Goal: Information Seeking & Learning: Find specific fact

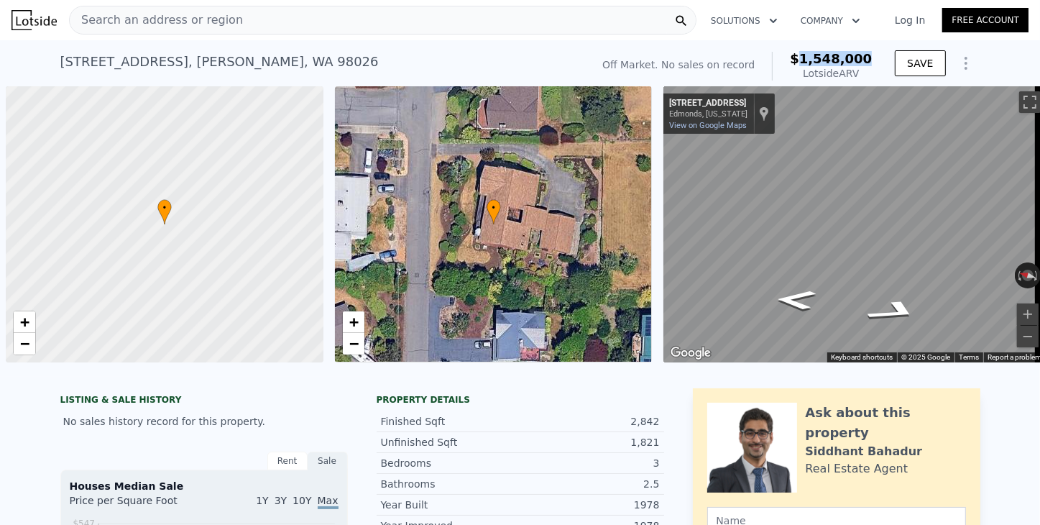
scroll to position [0, 6]
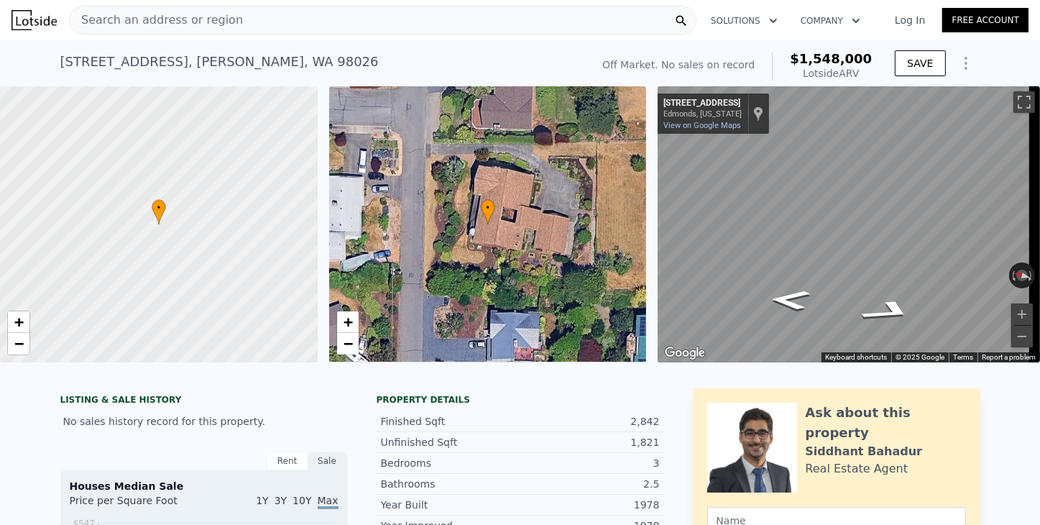
click at [179, 27] on span "Search an address or region" at bounding box center [156, 20] width 173 height 17
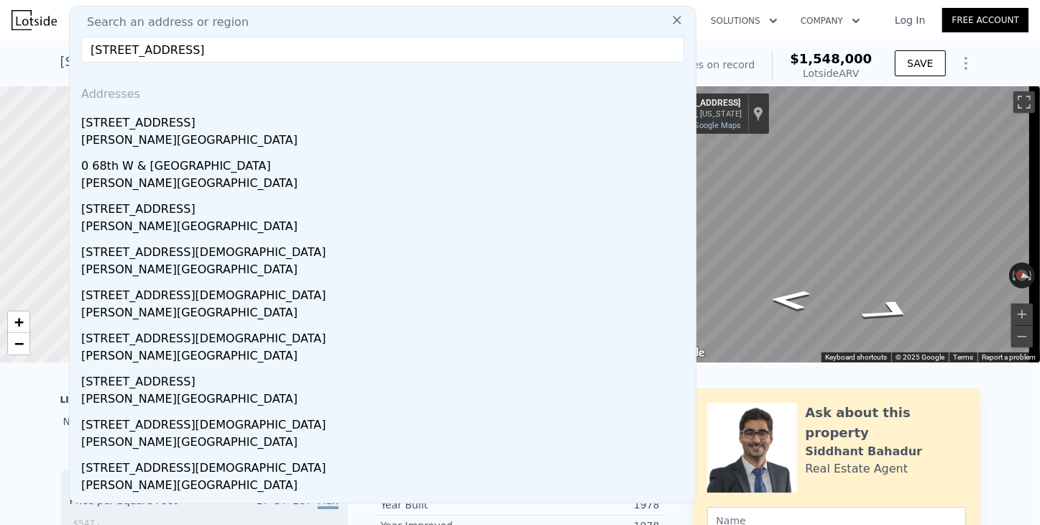
type input "[STREET_ADDRESS]"
drag, startPoint x: 107, startPoint y: 127, endPoint x: 763, endPoint y: 17, distance: 664.9
click at [107, 127] on div "[STREET_ADDRESS]" at bounding box center [385, 120] width 609 height 23
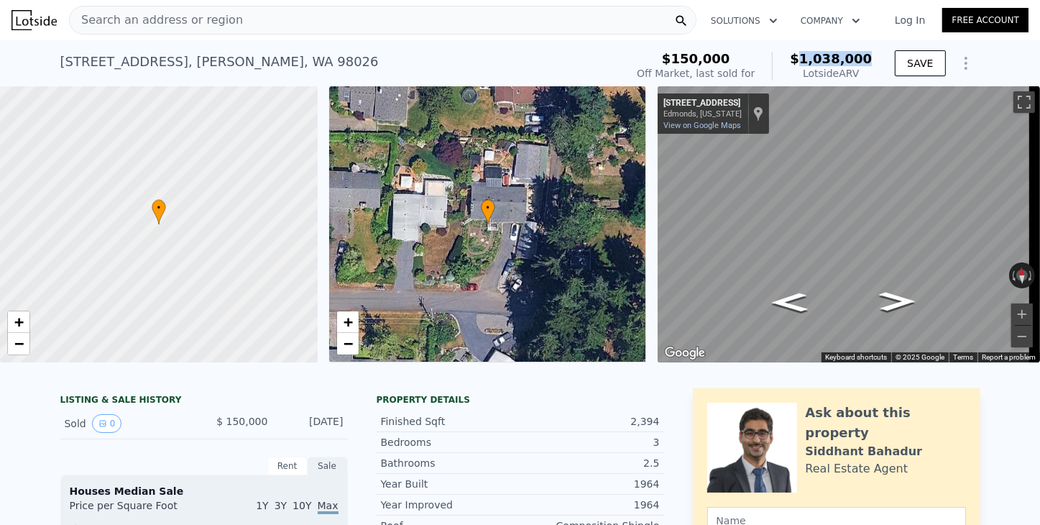
drag, startPoint x: 812, startPoint y: 53, endPoint x: 877, endPoint y: 50, distance: 64.8
click at [877, 50] on div "$150,000 Off Market, last sold for $1,038,000 Lotside ARV SAVE" at bounding box center [805, 66] width 349 height 40
copy span "1,038,000"
click at [175, 6] on div "Search an address or region" at bounding box center [156, 19] width 173 height 27
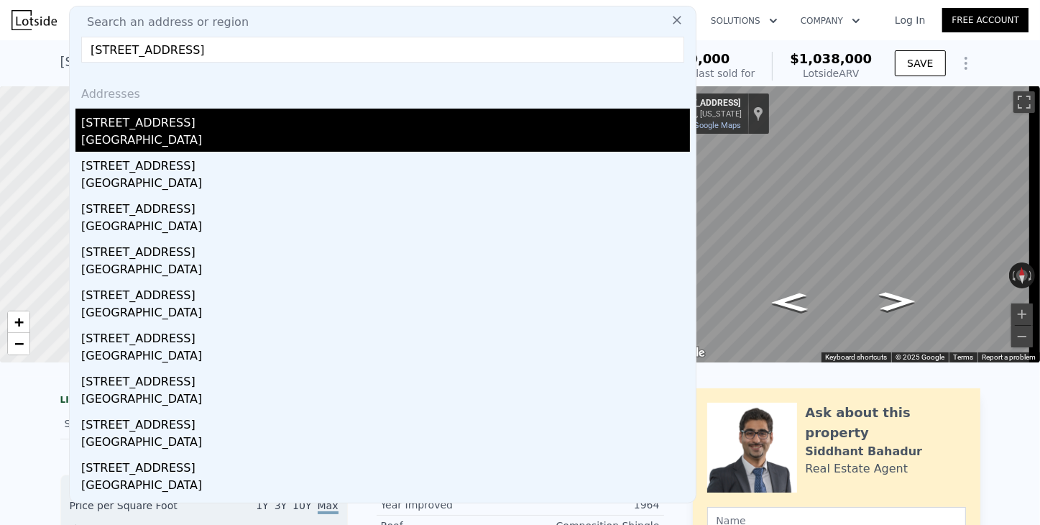
type input "[STREET_ADDRESS]"
click at [117, 132] on div "[GEOGRAPHIC_DATA]" at bounding box center [385, 142] width 609 height 20
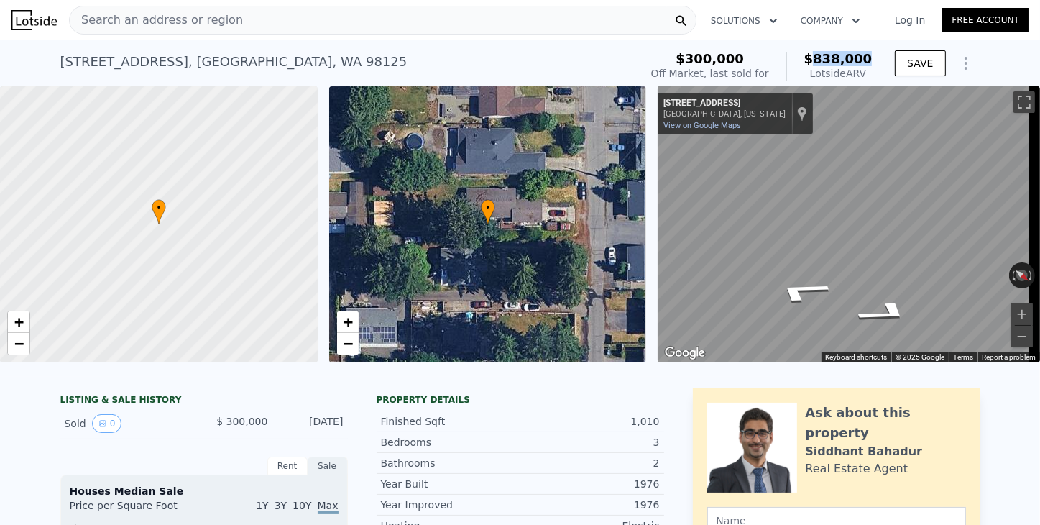
drag, startPoint x: 822, startPoint y: 61, endPoint x: 876, endPoint y: 60, distance: 53.2
click at [876, 60] on div "$300,000 Off Market, last sold for $838,000 Lotside ARV" at bounding box center [762, 66] width 233 height 40
copy span "838,000"
